Goal: Task Accomplishment & Management: Use online tool/utility

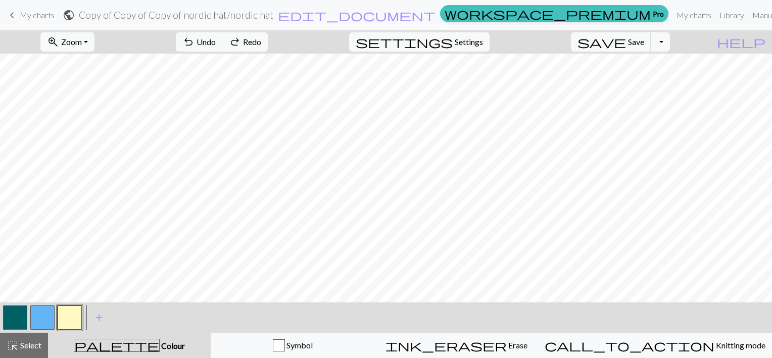
click at [20, 319] on button "button" at bounding box center [15, 317] width 24 height 24
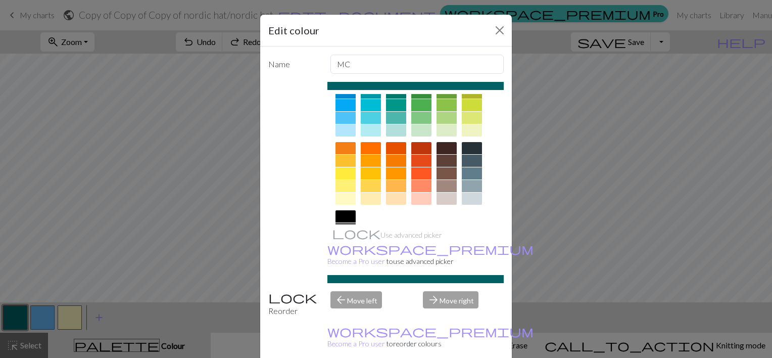
scroll to position [98, 0]
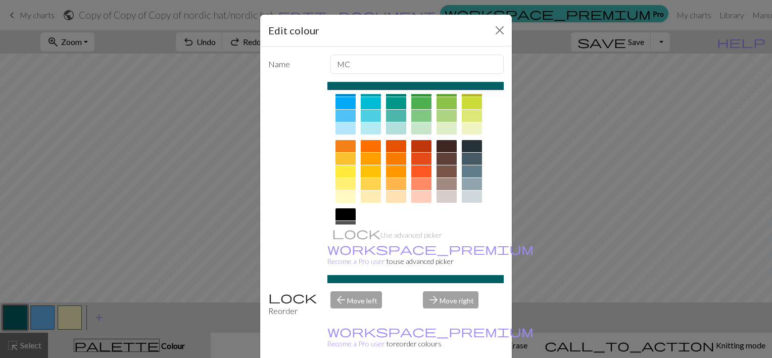
click at [347, 195] on div at bounding box center [345, 196] width 20 height 12
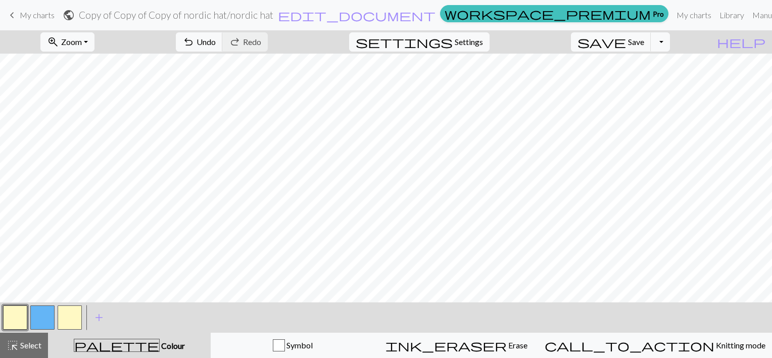
click at [51, 321] on button "button" at bounding box center [42, 317] width 24 height 24
click at [54, 317] on button "button" at bounding box center [42, 317] width 24 height 24
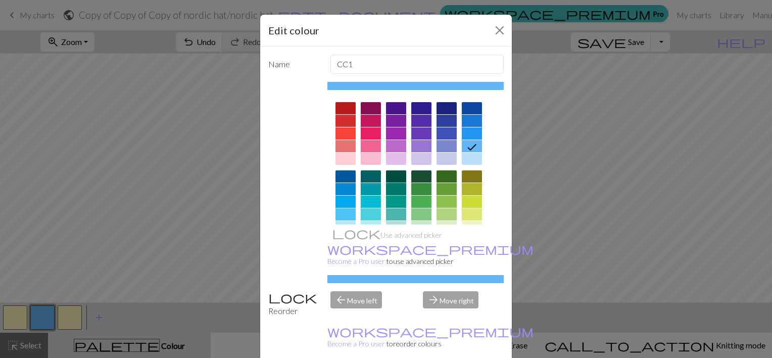
click at [393, 185] on div at bounding box center [396, 189] width 20 height 12
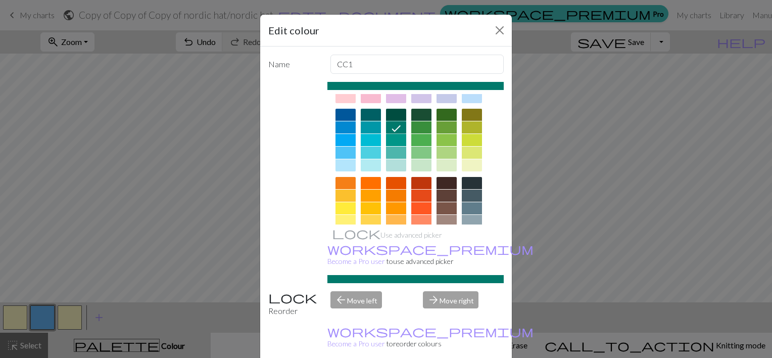
scroll to position [26, 0]
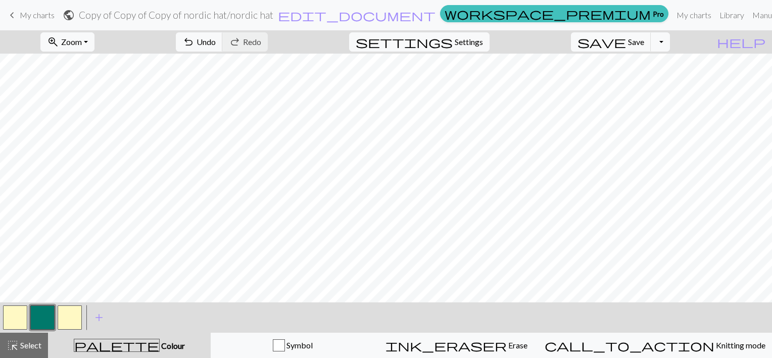
click at [72, 312] on button "button" at bounding box center [70, 317] width 24 height 24
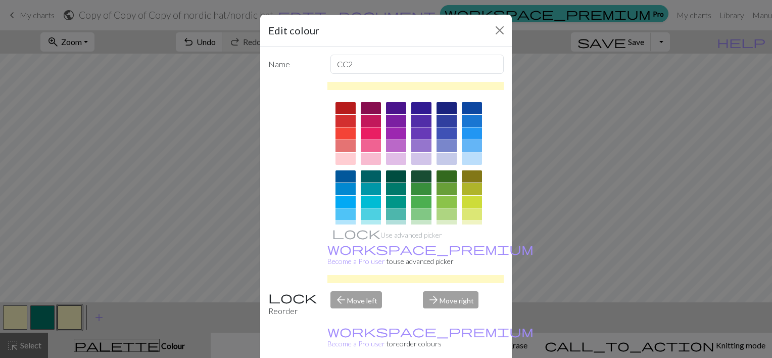
click at [473, 144] on div at bounding box center [472, 146] width 20 height 12
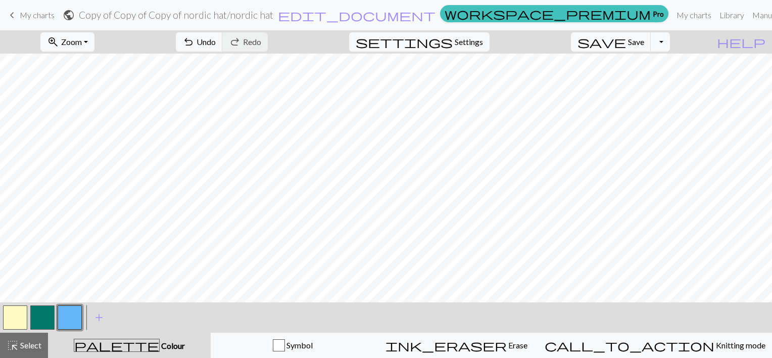
click at [43, 325] on button "button" at bounding box center [42, 317] width 24 height 24
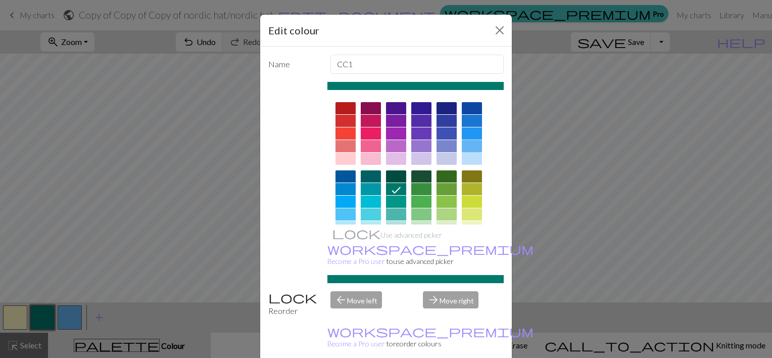
click at [467, 145] on div at bounding box center [472, 146] width 20 height 12
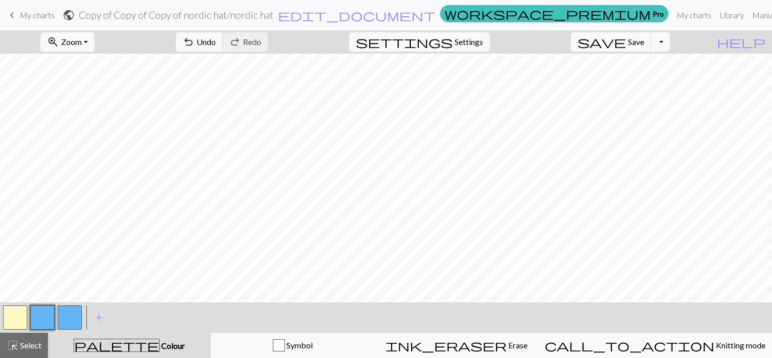
click at [71, 318] on button "button" at bounding box center [70, 317] width 24 height 24
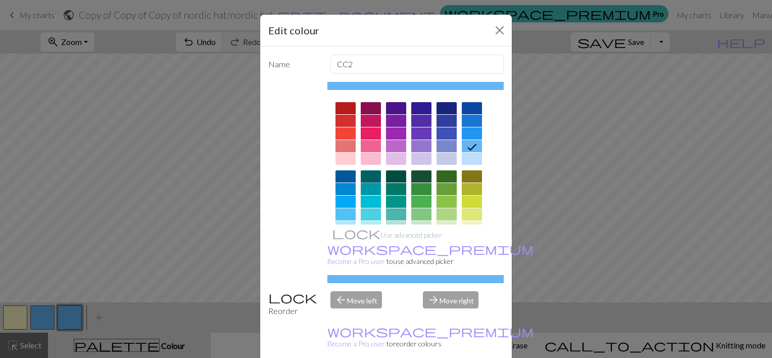
click at [364, 176] on div at bounding box center [371, 176] width 20 height 12
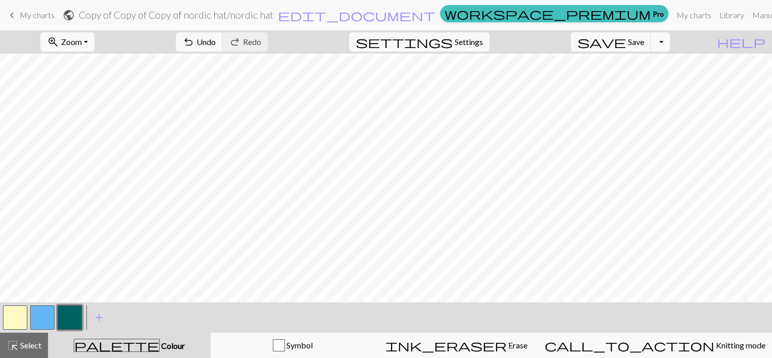
click at [10, 315] on button "button" at bounding box center [15, 317] width 24 height 24
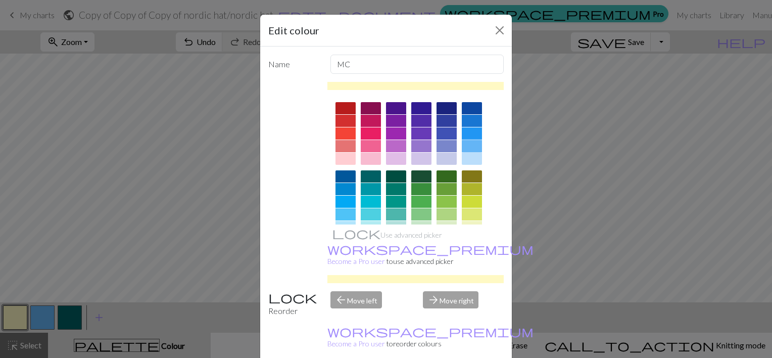
click at [469, 145] on div at bounding box center [472, 146] width 20 height 12
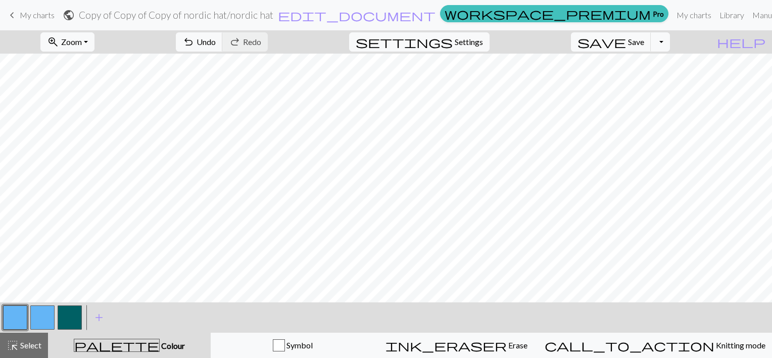
click at [46, 315] on button "button" at bounding box center [42, 317] width 24 height 24
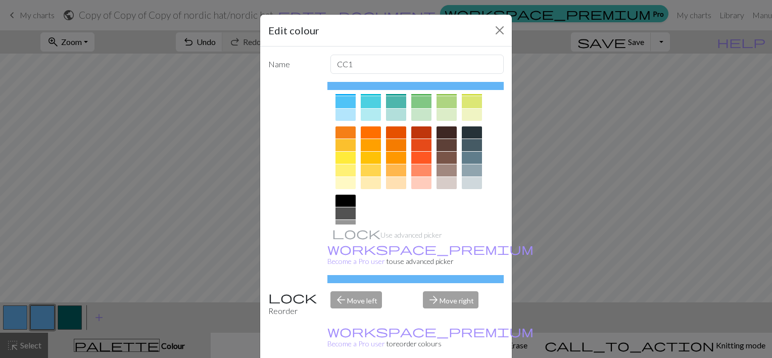
scroll to position [114, 0]
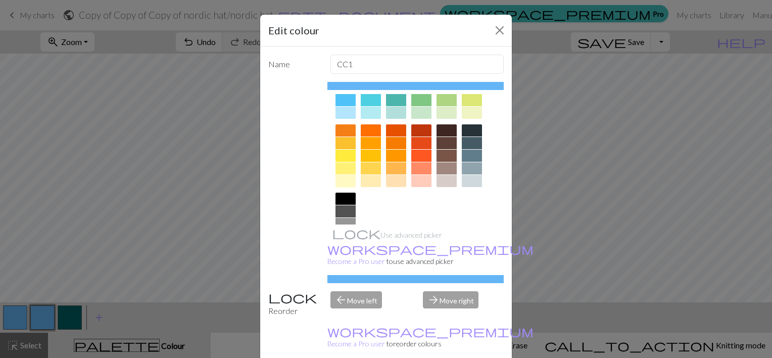
click at [338, 177] on div at bounding box center [345, 181] width 20 height 12
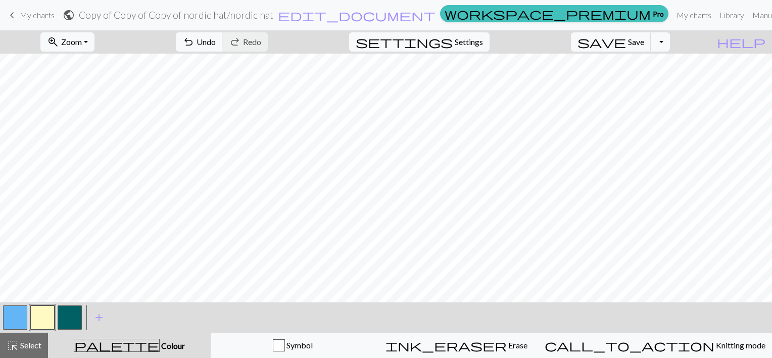
click at [46, 319] on button "button" at bounding box center [42, 317] width 24 height 24
click at [46, 319] on div "Edit colour Name CC1 Use advanced picker workspace_premium Become a Pro user to…" at bounding box center [386, 179] width 772 height 358
click at [46, 319] on button "button" at bounding box center [42, 317] width 24 height 24
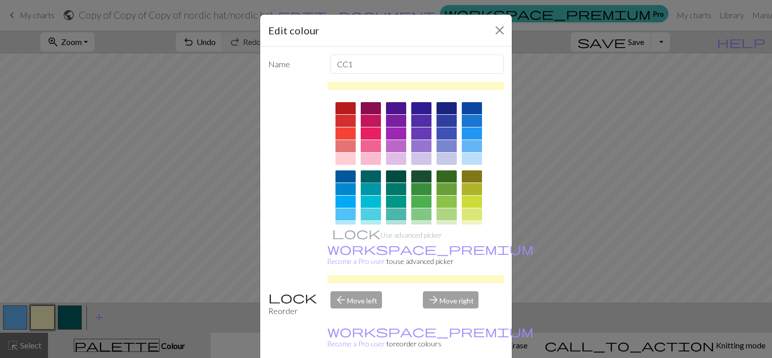
click at [361, 180] on div at bounding box center [371, 176] width 20 height 12
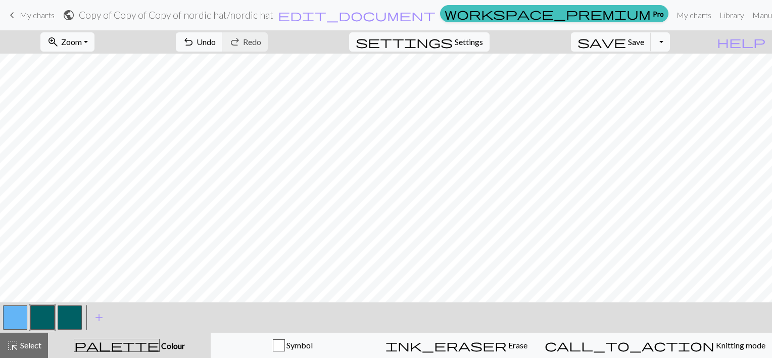
click at [66, 313] on button "button" at bounding box center [70, 317] width 24 height 24
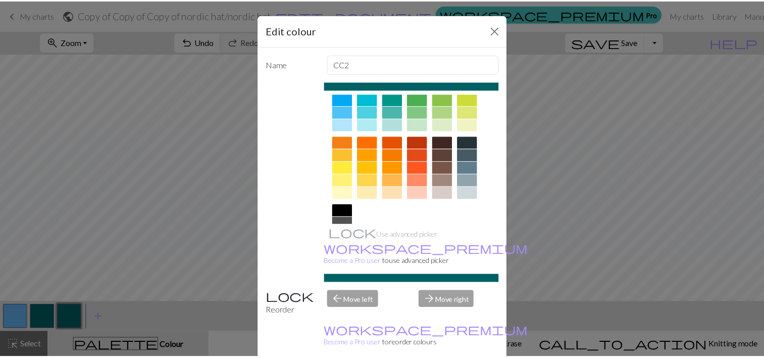
scroll to position [105, 0]
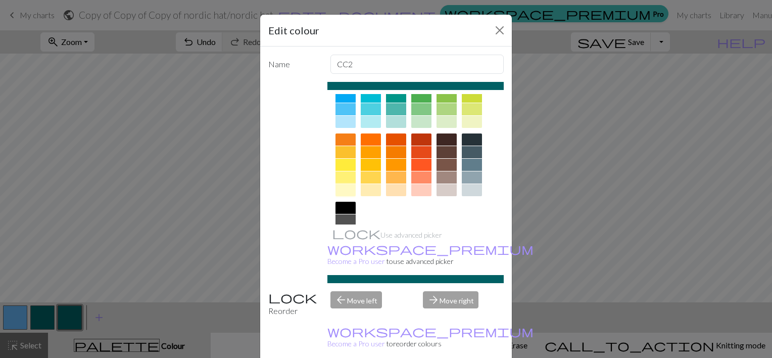
click at [342, 192] on div at bounding box center [345, 190] width 20 height 12
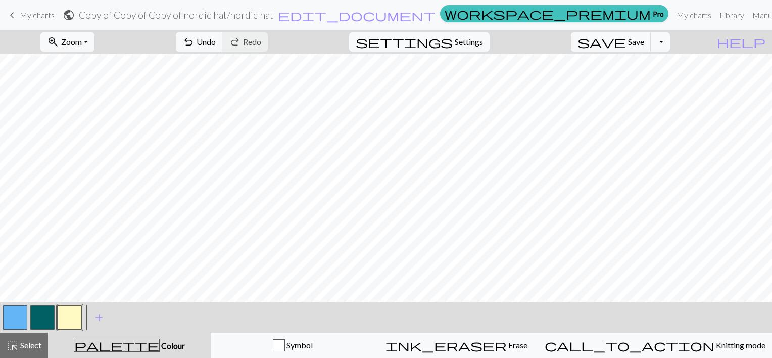
click at [24, 16] on span "My charts" at bounding box center [37, 15] width 35 height 10
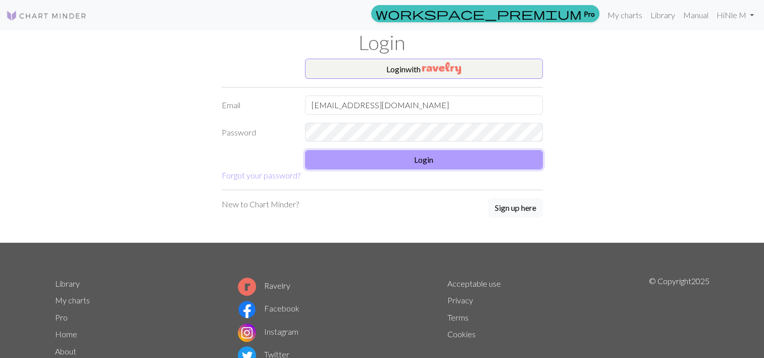
click at [397, 162] on button "Login" at bounding box center [424, 159] width 238 height 19
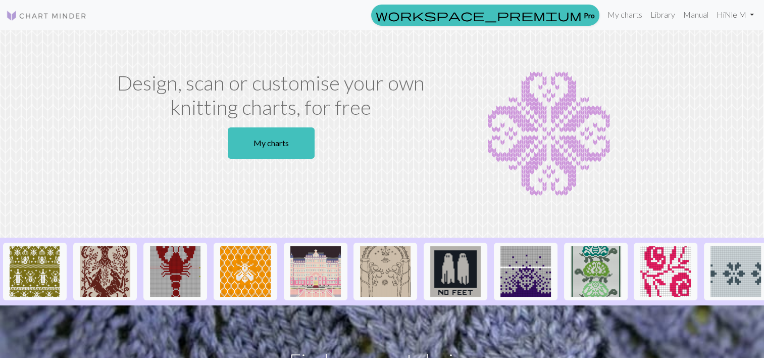
click at [722, 13] on link "Hi Nle M" at bounding box center [735, 15] width 45 height 20
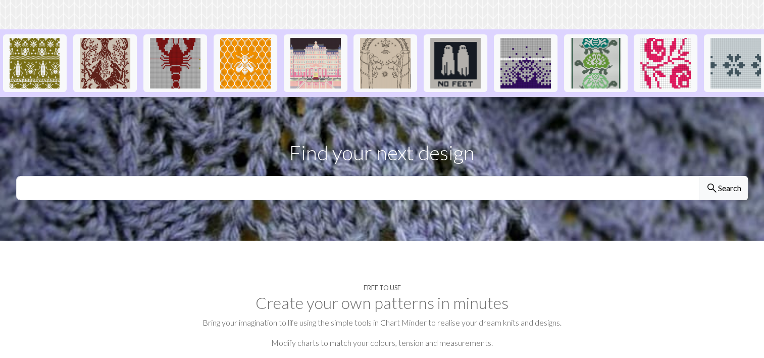
scroll to position [212, 0]
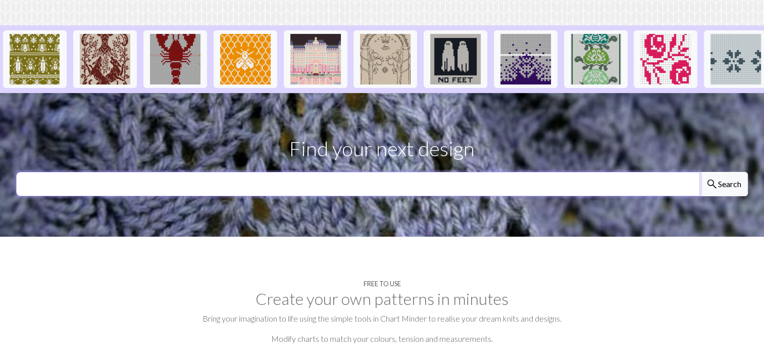
click at [402, 189] on input "text" at bounding box center [358, 184] width 684 height 24
type input "fair isle"
click at [700, 172] on button "search Search" at bounding box center [724, 184] width 48 height 24
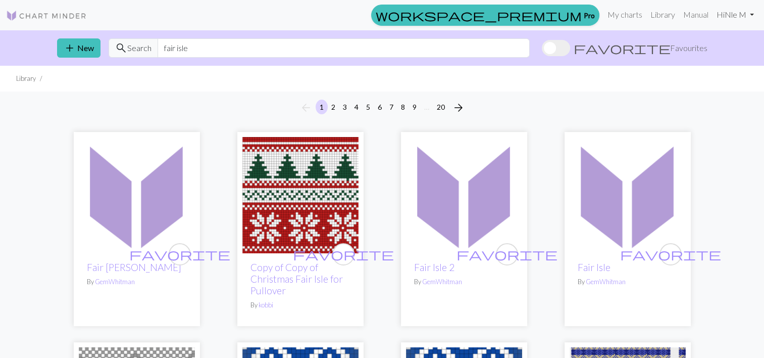
click at [740, 13] on link "Hi Nle M" at bounding box center [735, 15] width 45 height 20
click at [622, 16] on link "My charts" at bounding box center [625, 15] width 43 height 20
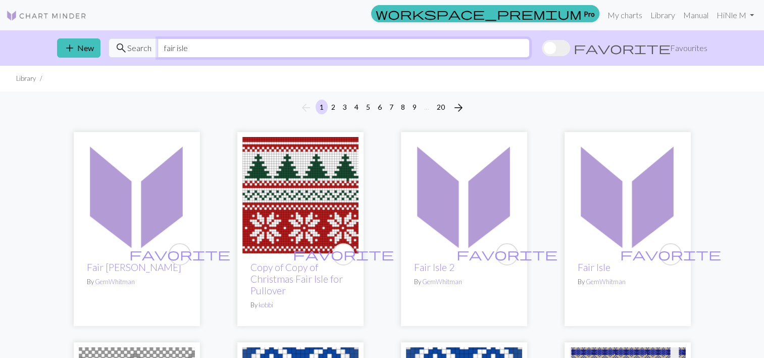
click at [206, 51] on input "fair isle" at bounding box center [344, 47] width 372 height 19
type input "fair isle hat"
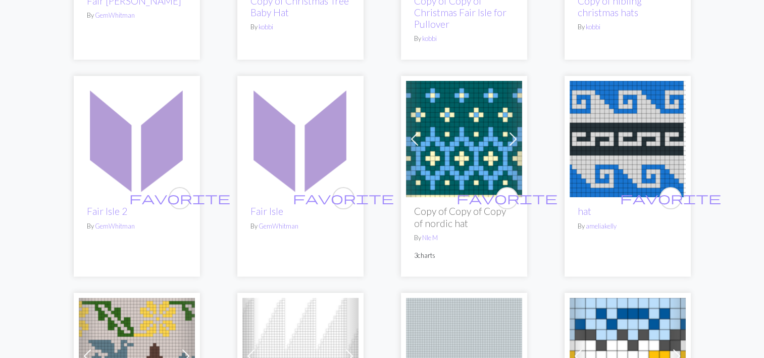
scroll to position [267, 0]
click at [514, 135] on span at bounding box center [513, 138] width 16 height 16
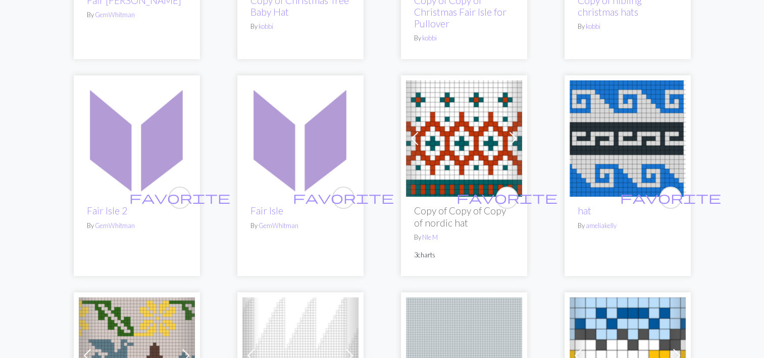
click at [514, 135] on span at bounding box center [513, 138] width 16 height 16
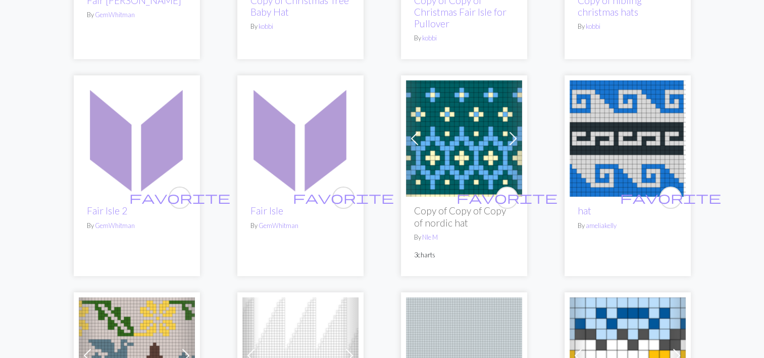
click at [514, 135] on span at bounding box center [513, 138] width 16 height 16
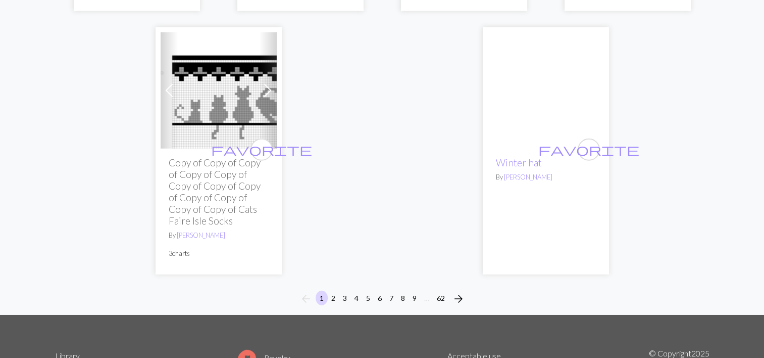
scroll to position [2715, 0]
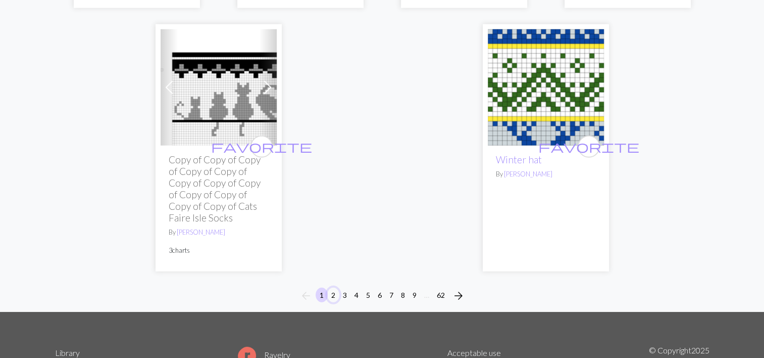
click at [331, 287] on button "2" at bounding box center [333, 294] width 12 height 15
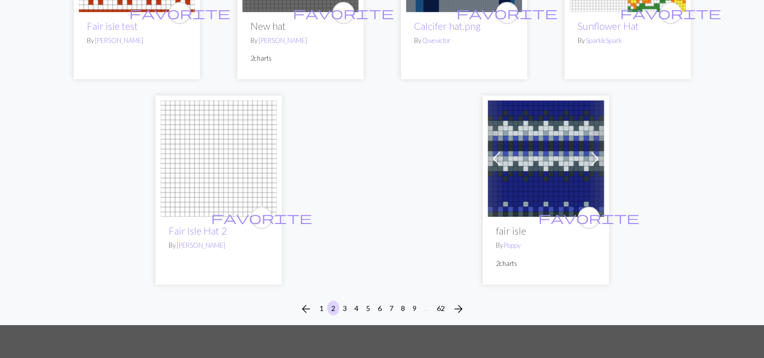
scroll to position [2703, 0]
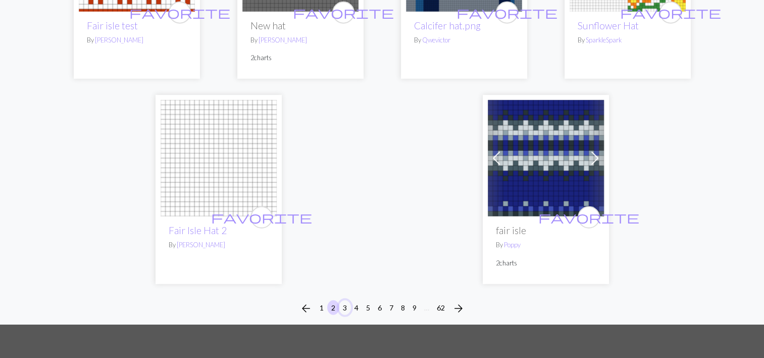
click at [340, 301] on button "3" at bounding box center [345, 307] width 12 height 15
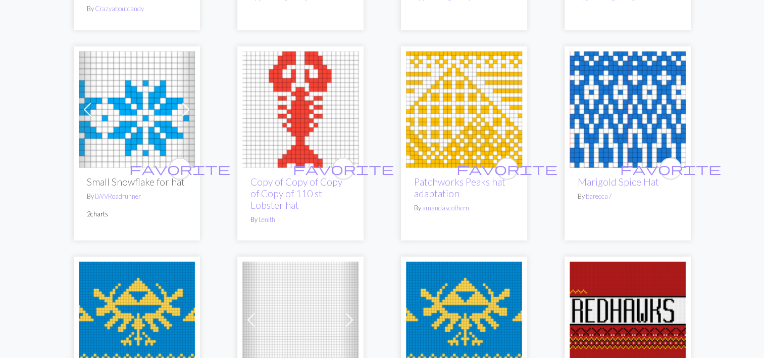
scroll to position [2066, 0]
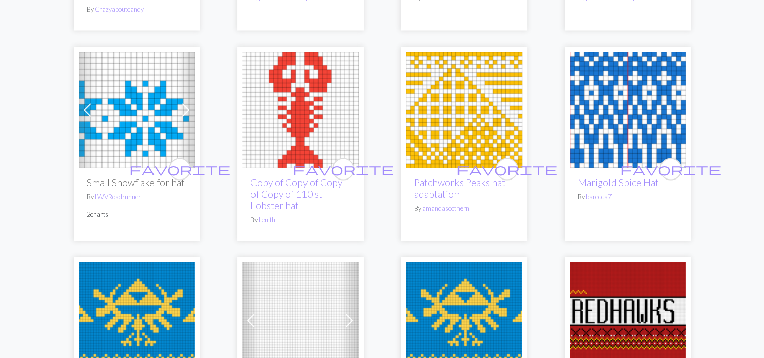
click at [598, 154] on img at bounding box center [628, 110] width 116 height 116
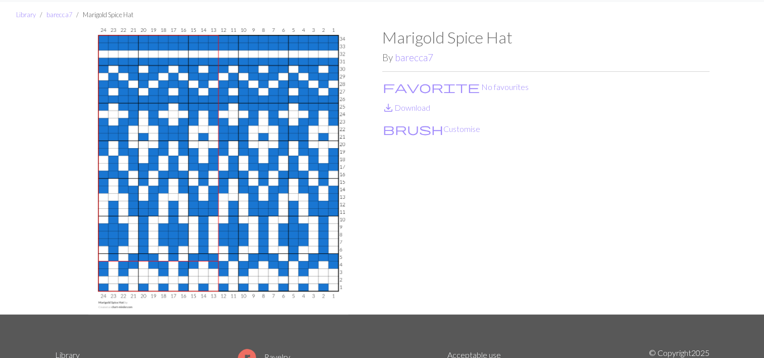
scroll to position [26, 0]
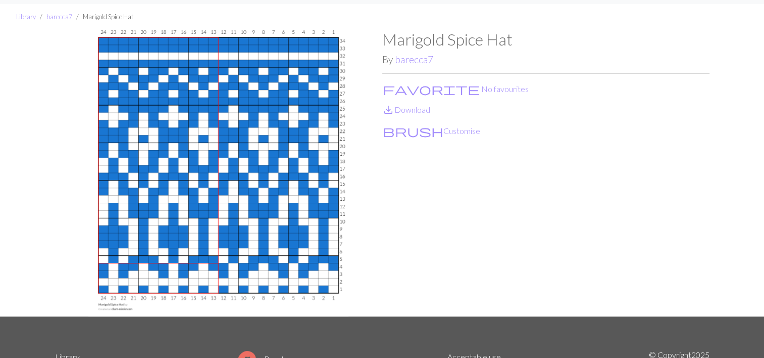
click at [434, 176] on div "Marigold Spice Hat By barecca7 favorite No favourites save_alt Download brush C…" at bounding box center [545, 173] width 327 height 286
click at [400, 259] on div "Marigold Spice Hat By barecca7 favorite No favourites save_alt Download brush C…" at bounding box center [545, 173] width 327 height 286
click at [414, 90] on button "favorite No favourites" at bounding box center [455, 88] width 147 height 13
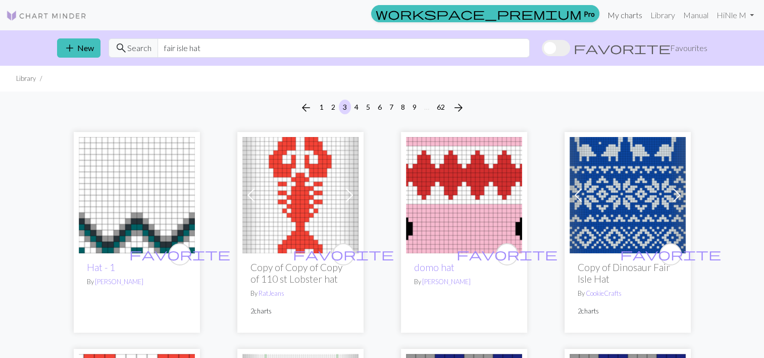
click at [616, 18] on link "My charts" at bounding box center [625, 15] width 43 height 20
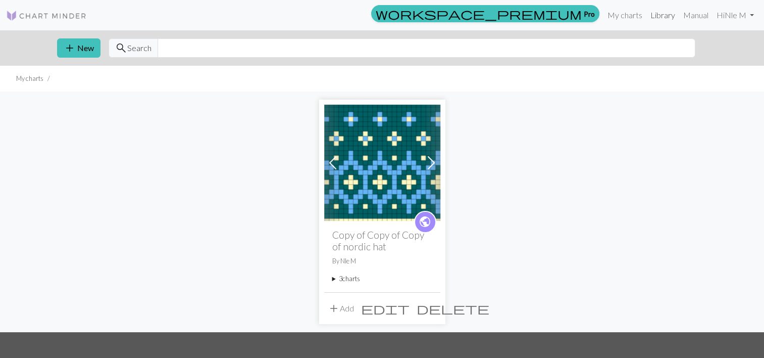
click at [663, 11] on link "Library" at bounding box center [663, 15] width 33 height 20
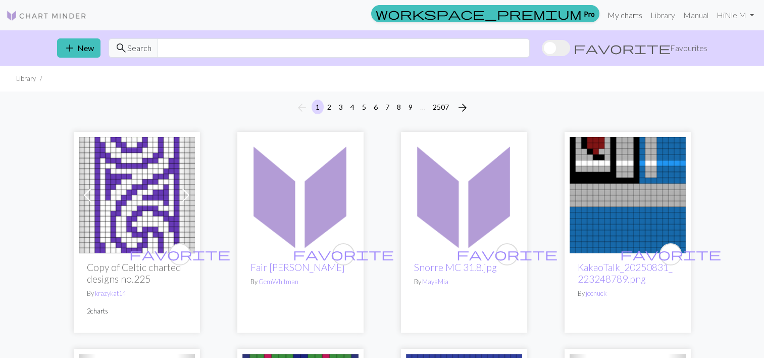
click at [615, 10] on link "My charts" at bounding box center [625, 15] width 43 height 20
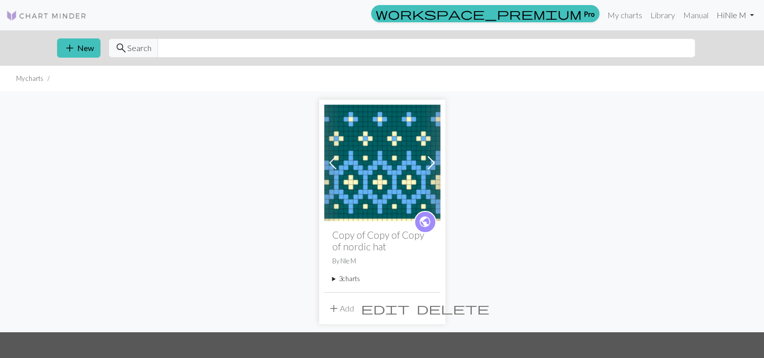
click at [735, 11] on link "Hi Nle M" at bounding box center [735, 15] width 45 height 20
click at [157, 148] on div "Previous Next public Copy of Copy of Copy of nordic hat By Nle M 3 charts nordi…" at bounding box center [382, 211] width 667 height 240
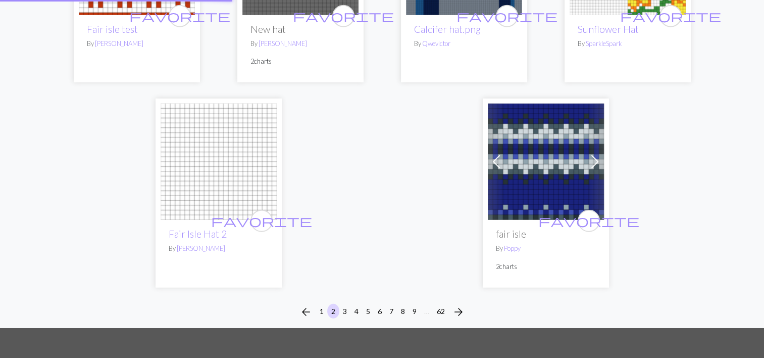
scroll to position [3, 0]
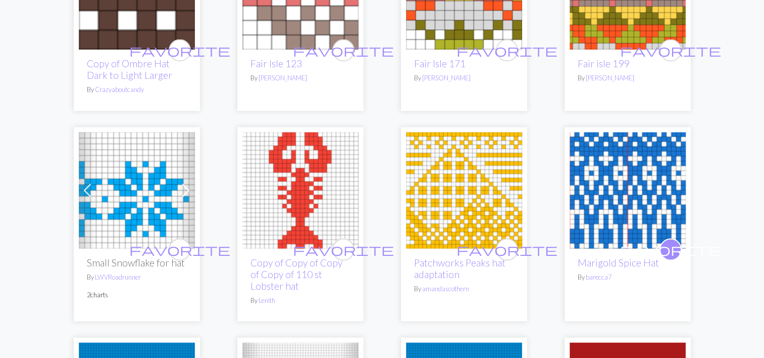
scroll to position [1987, 0]
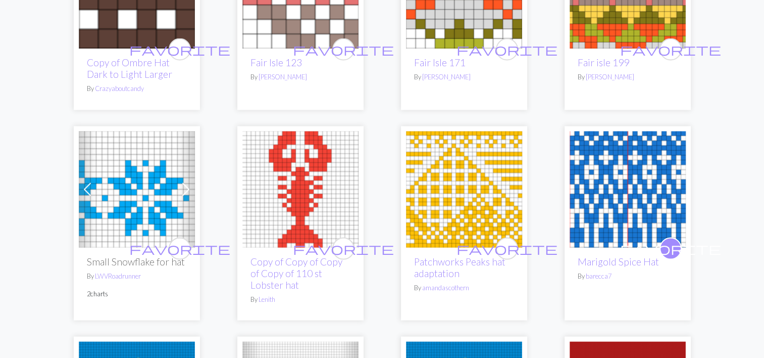
click at [631, 216] on img at bounding box center [628, 189] width 116 height 116
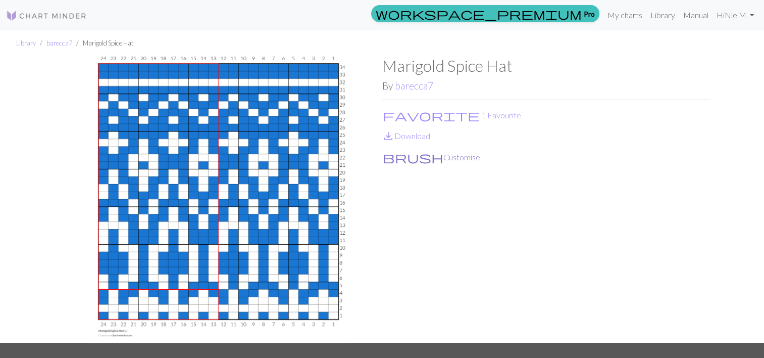
click at [404, 157] on button "brush Customise" at bounding box center [431, 157] width 98 height 13
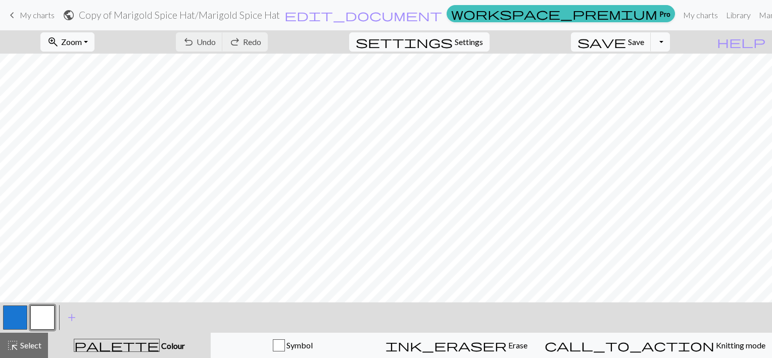
click at [38, 314] on button "button" at bounding box center [42, 317] width 24 height 24
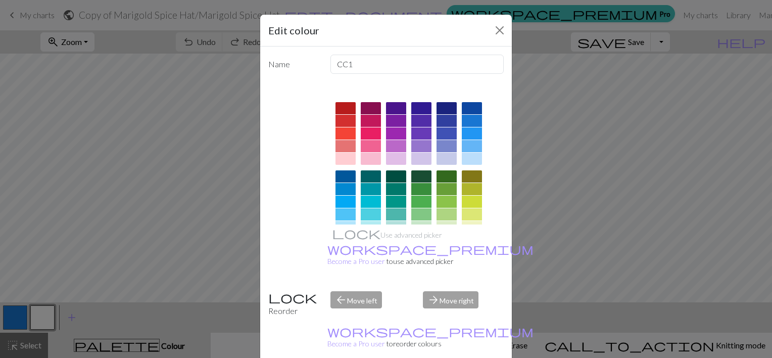
scroll to position [156, 0]
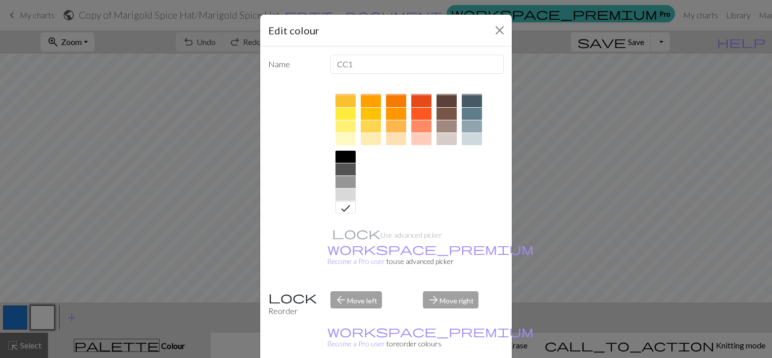
click at [340, 142] on div at bounding box center [345, 139] width 20 height 12
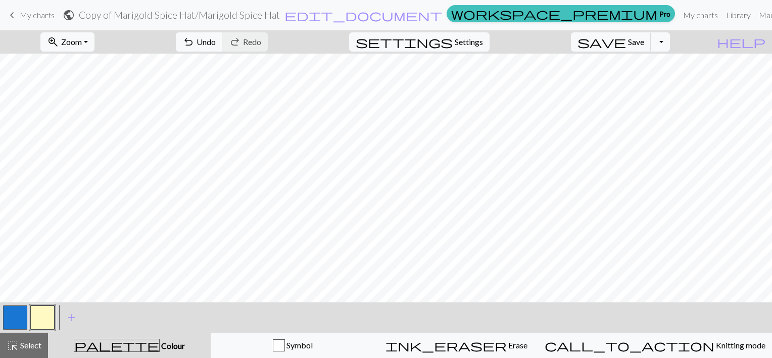
click at [23, 318] on button "button" at bounding box center [15, 317] width 24 height 24
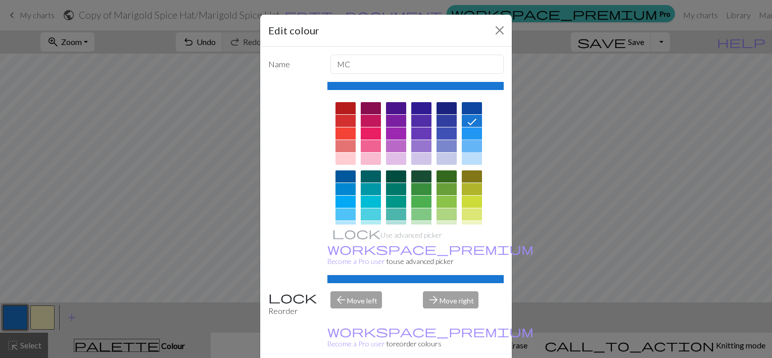
click at [476, 145] on div at bounding box center [472, 146] width 20 height 12
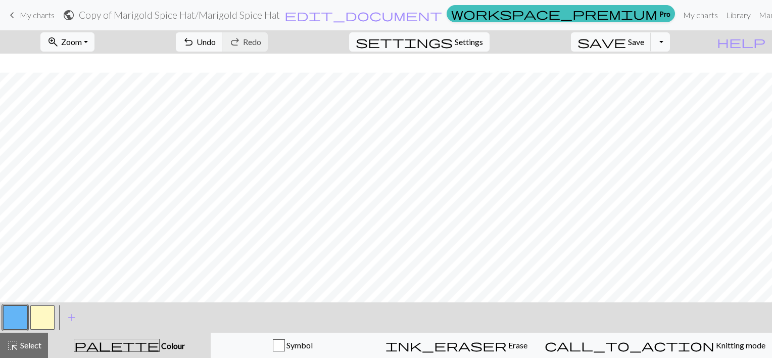
scroll to position [117, 0]
click at [13, 313] on button "button" at bounding box center [15, 317] width 24 height 24
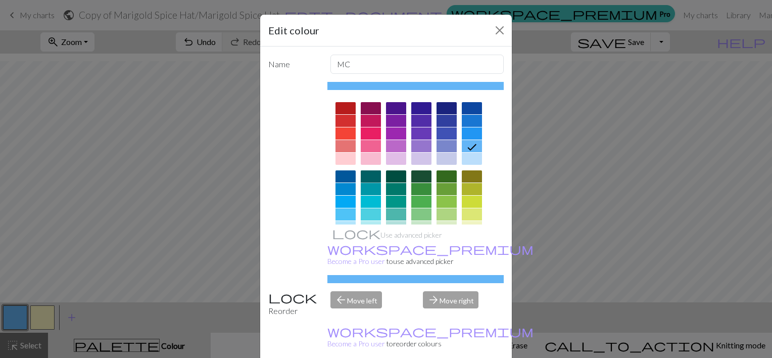
click at [364, 175] on div at bounding box center [371, 176] width 20 height 12
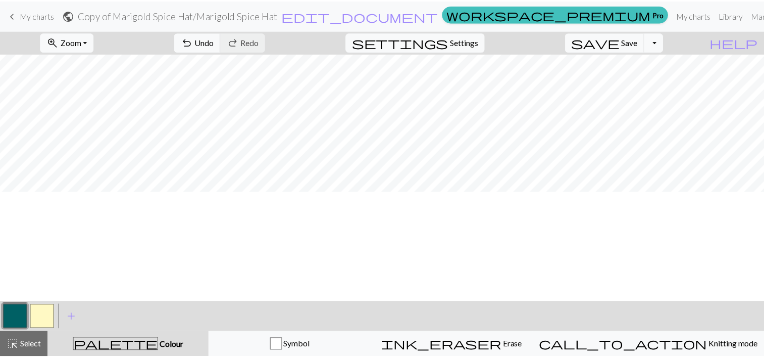
scroll to position [0, 0]
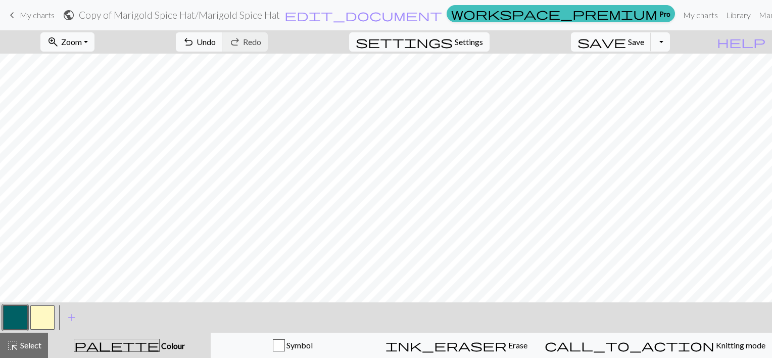
click at [626, 36] on span "save" at bounding box center [601, 42] width 48 height 14
click at [19, 11] on link "keyboard_arrow_left My charts" at bounding box center [30, 15] width 48 height 17
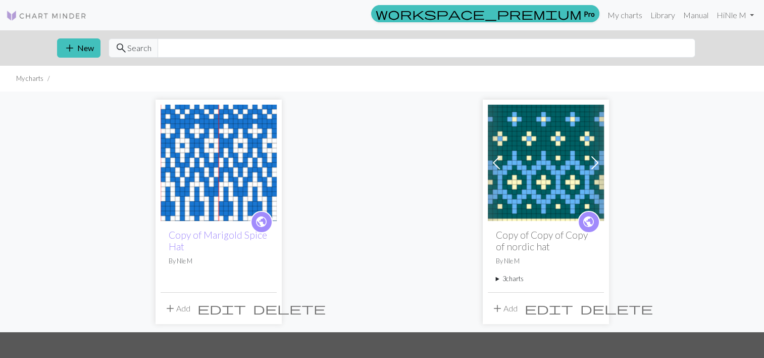
click at [19, 11] on img at bounding box center [46, 16] width 81 height 12
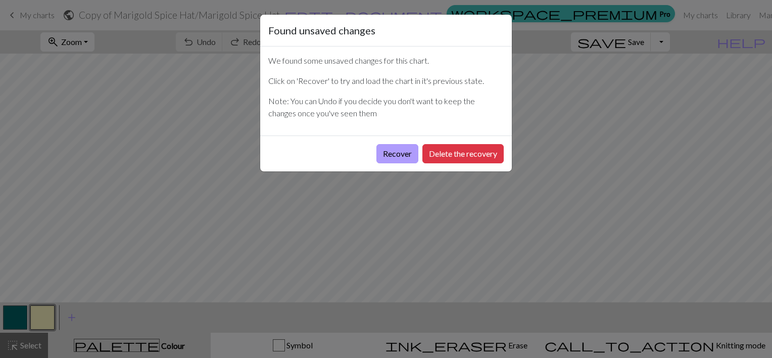
click at [399, 152] on button "Recover" at bounding box center [397, 153] width 42 height 19
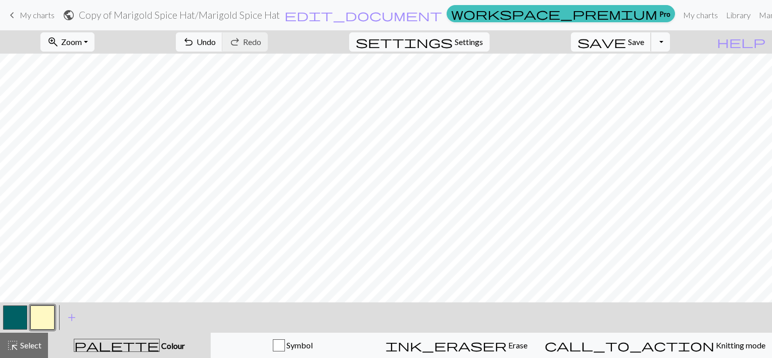
click at [626, 40] on span "save" at bounding box center [601, 42] width 48 height 14
click at [679, 15] on link "My charts" at bounding box center [700, 15] width 43 height 20
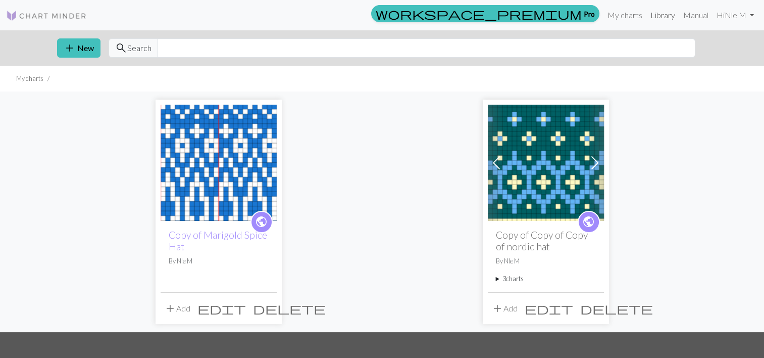
click at [657, 15] on link "Library" at bounding box center [663, 15] width 33 height 20
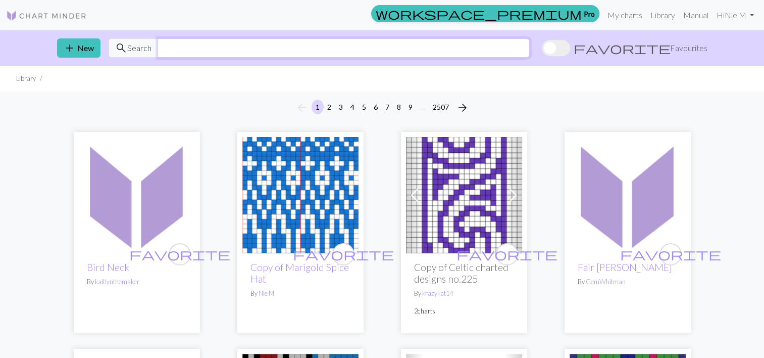
click at [188, 49] on input "text" at bounding box center [344, 47] width 372 height 19
type input "fair isle hat"
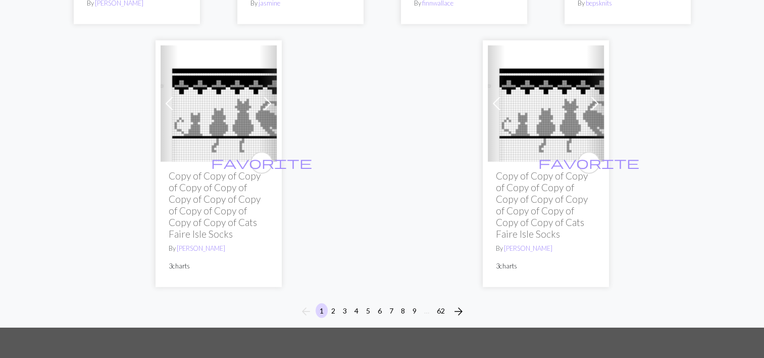
scroll to position [2677, 0]
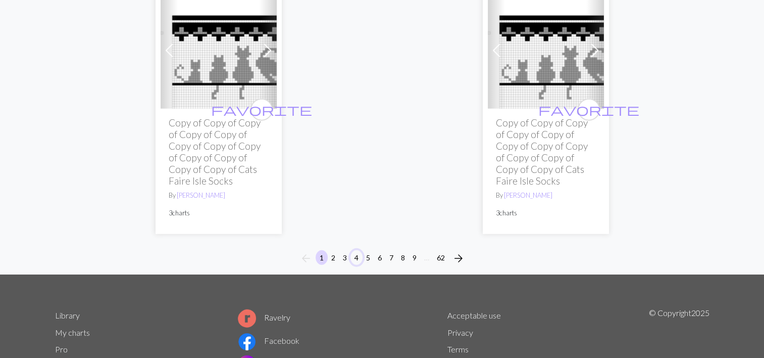
click at [359, 250] on button "4" at bounding box center [357, 257] width 12 height 15
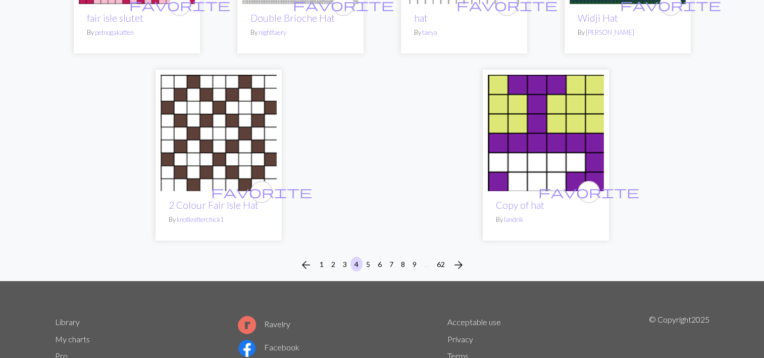
scroll to position [2770, 0]
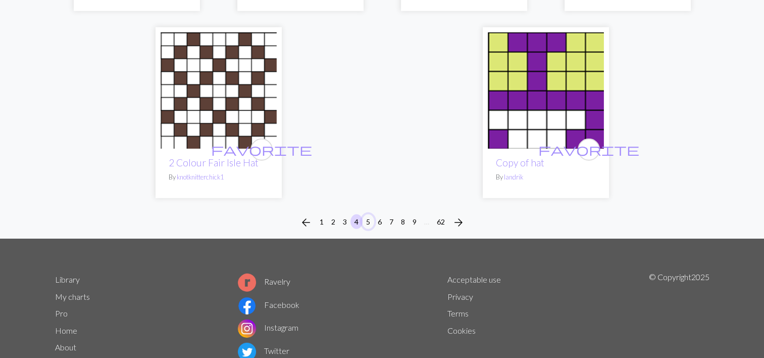
click at [367, 214] on button "5" at bounding box center [368, 221] width 12 height 15
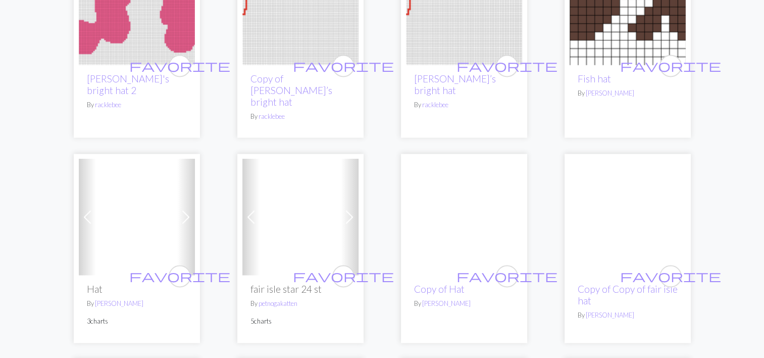
scroll to position [1594, 0]
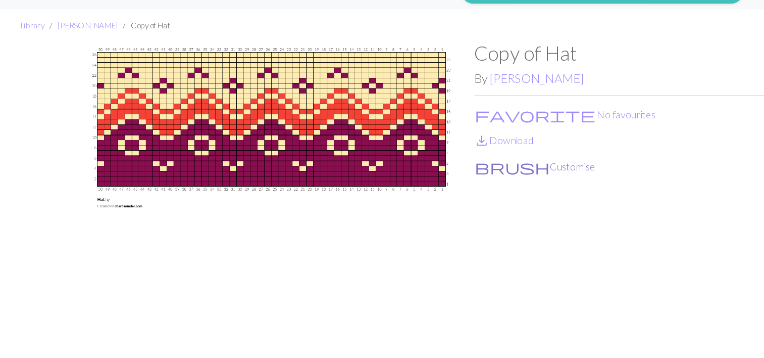
click at [420, 155] on button "brush Customise" at bounding box center [431, 157] width 98 height 13
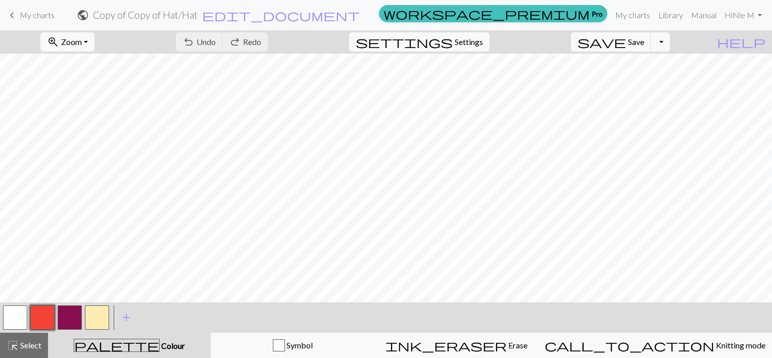
click at [62, 317] on button "button" at bounding box center [70, 317] width 24 height 24
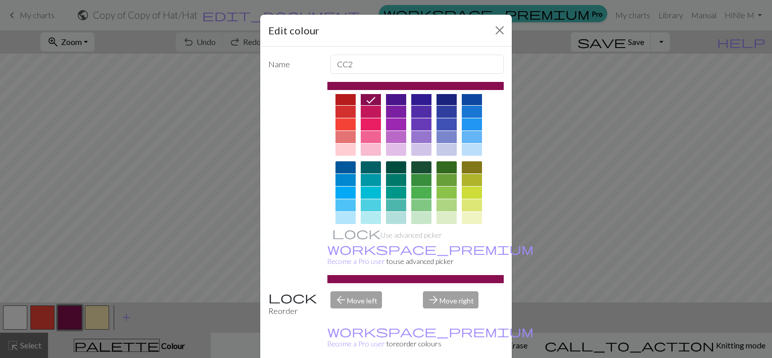
scroll to position [10, 0]
click at [390, 165] on div at bounding box center [396, 166] width 20 height 12
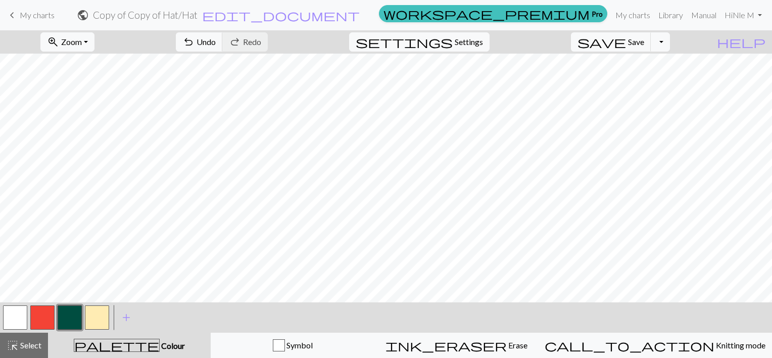
click at [44, 318] on button "button" at bounding box center [42, 317] width 24 height 24
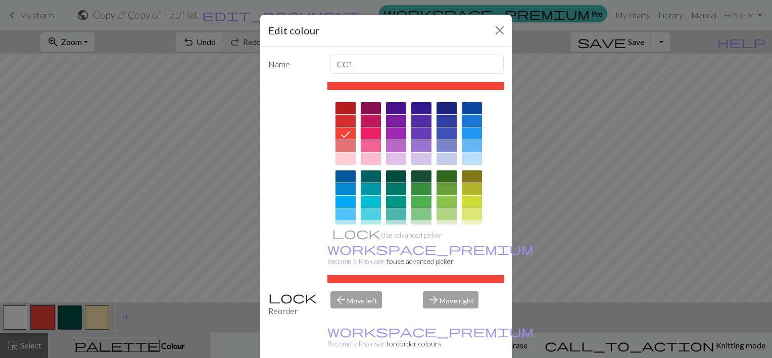
click at [473, 143] on div at bounding box center [472, 146] width 20 height 12
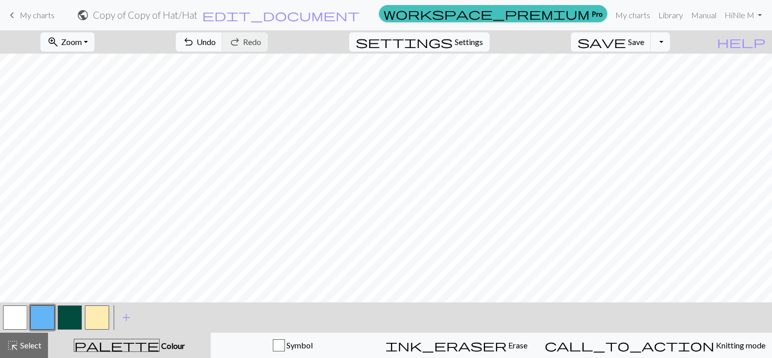
click at [100, 319] on button "button" at bounding box center [97, 317] width 24 height 24
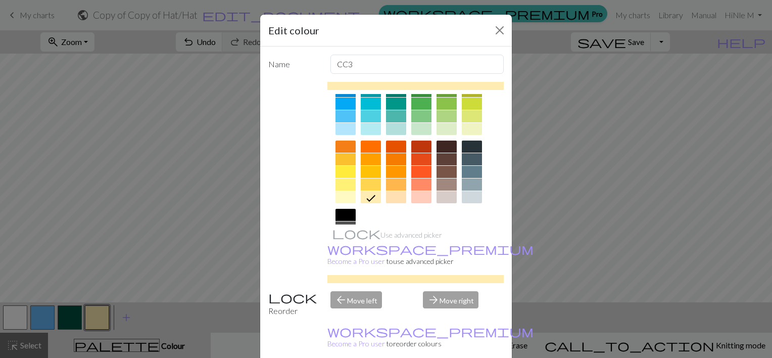
scroll to position [103, 0]
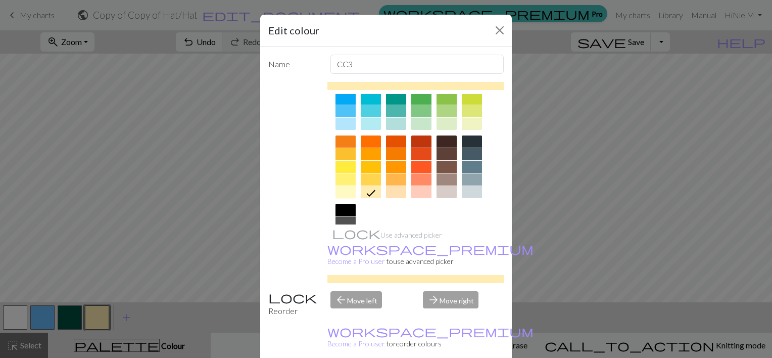
click at [341, 192] on div at bounding box center [345, 192] width 20 height 12
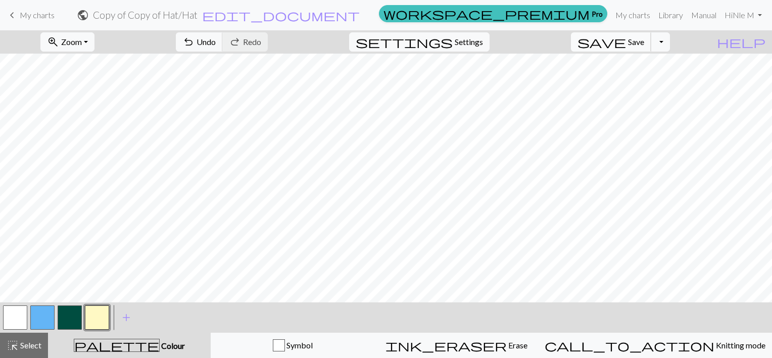
click at [626, 42] on span "save" at bounding box center [601, 42] width 48 height 14
